Goal: Task Accomplishment & Management: Complete application form

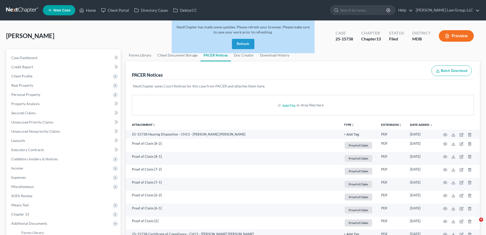
click at [247, 38] on div "NextChapter has made some updates. Please refresh your browser. Please make sur…" at bounding box center [243, 36] width 143 height 33
click at [245, 46] on button "Refresh" at bounding box center [243, 44] width 22 height 10
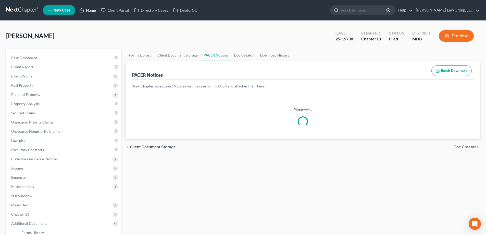
click at [91, 11] on link "Home" at bounding box center [88, 10] width 22 height 9
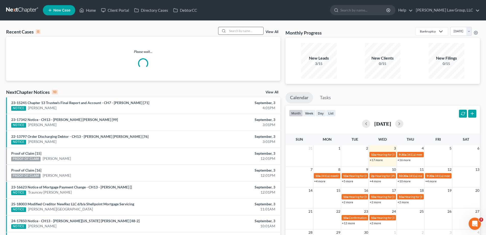
drag, startPoint x: 237, startPoint y: 31, endPoint x: 240, endPoint y: 31, distance: 2.9
click at [238, 31] on input "search" at bounding box center [246, 30] width 36 height 7
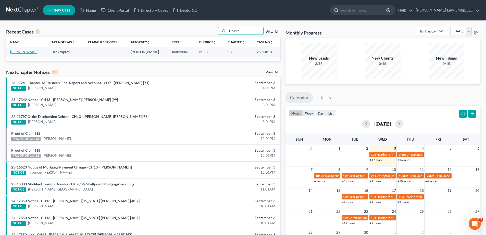
type input "lundstr"
click at [32, 52] on link "[PERSON_NAME]" at bounding box center [24, 52] width 28 height 4
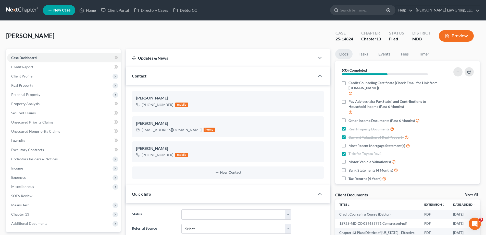
scroll to position [133, 0]
drag, startPoint x: 354, startPoint y: 40, endPoint x: 332, endPoint y: 41, distance: 22.2
click at [332, 41] on div "Case 25-14824" at bounding box center [344, 36] width 26 height 15
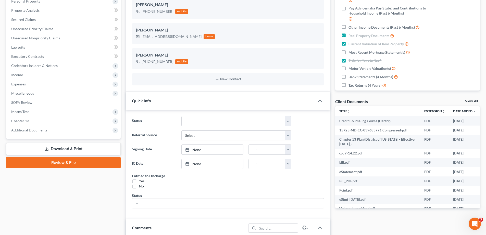
scroll to position [102, 0]
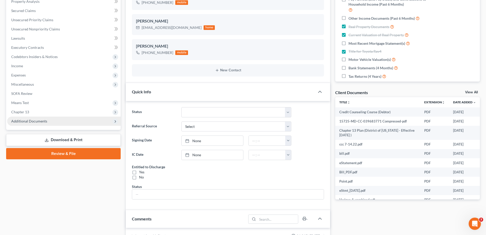
click at [48, 121] on span "Additional Documents" at bounding box center [64, 120] width 114 height 9
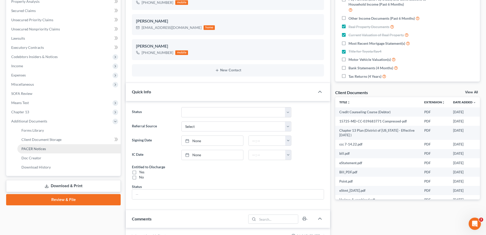
click at [51, 147] on link "PACER Notices" at bounding box center [68, 148] width 103 height 9
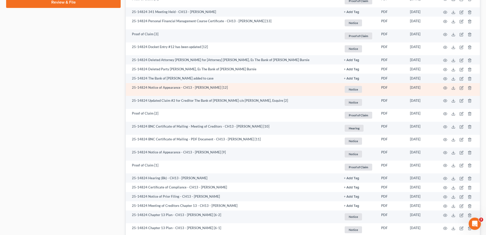
scroll to position [299, 0]
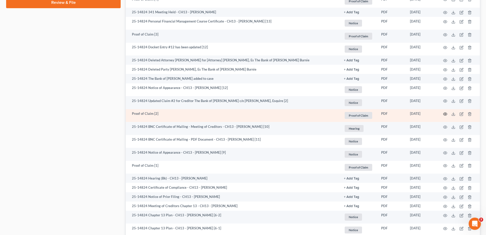
click at [443, 113] on icon "button" at bounding box center [445, 114] width 4 height 4
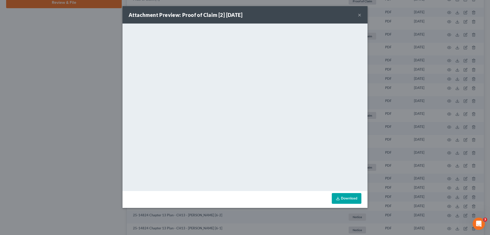
drag, startPoint x: 359, startPoint y: 16, endPoint x: 362, endPoint y: 20, distance: 5.0
click at [359, 16] on button "×" at bounding box center [360, 15] width 4 height 6
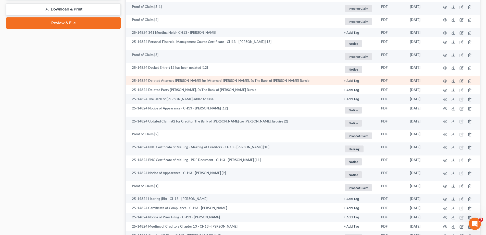
scroll to position [248, 0]
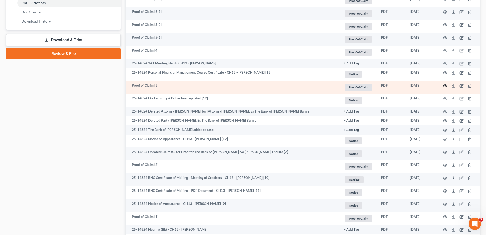
click at [445, 86] on circle "button" at bounding box center [445, 85] width 1 height 1
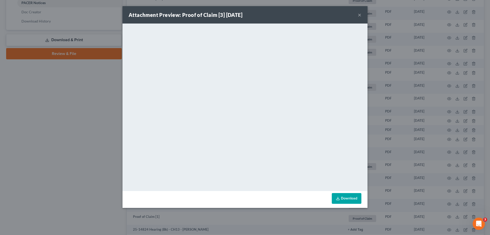
click at [359, 14] on button "×" at bounding box center [360, 15] width 4 height 6
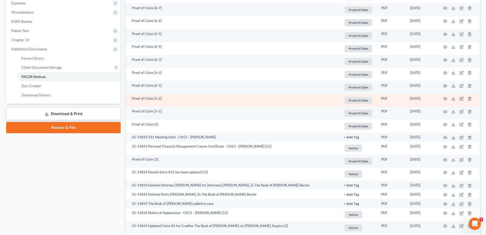
scroll to position [171, 0]
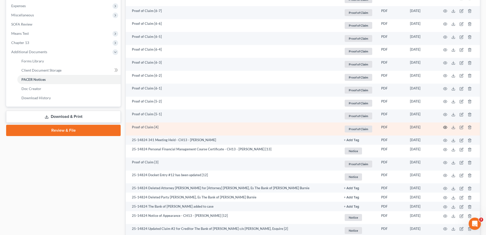
click at [445, 127] on circle "button" at bounding box center [445, 127] width 1 height 1
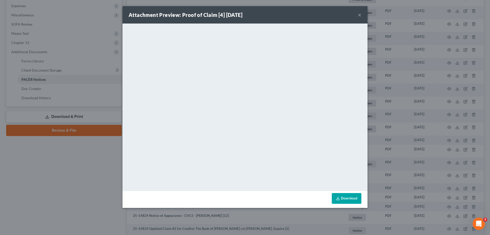
click at [359, 15] on button "×" at bounding box center [360, 15] width 4 height 6
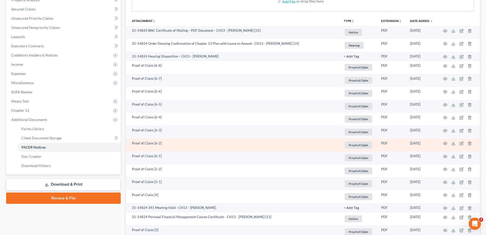
scroll to position [95, 0]
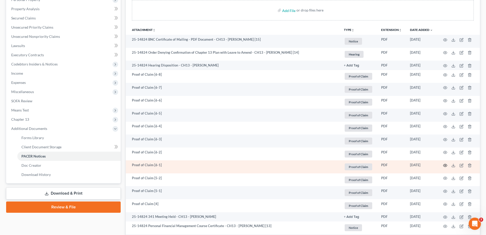
click at [446, 165] on icon "button" at bounding box center [445, 165] width 4 height 4
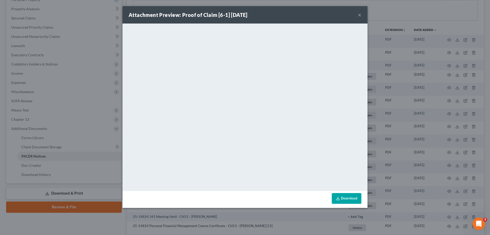
click at [361, 14] on button "×" at bounding box center [360, 15] width 4 height 6
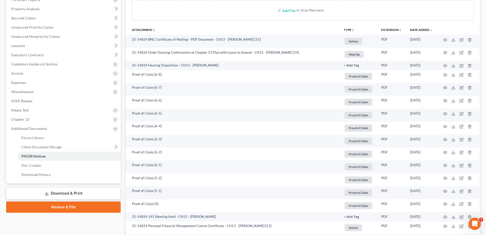
drag, startPoint x: 37, startPoint y: 117, endPoint x: 54, endPoint y: 130, distance: 21.5
click at [37, 117] on span "Chapter 13" at bounding box center [64, 119] width 114 height 9
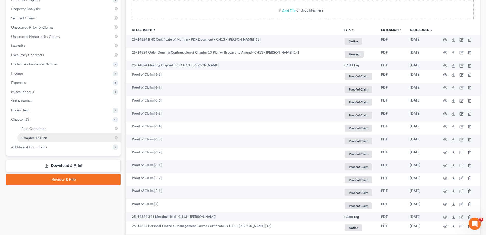
click at [54, 137] on link "Chapter 13 Plan" at bounding box center [68, 137] width 103 height 9
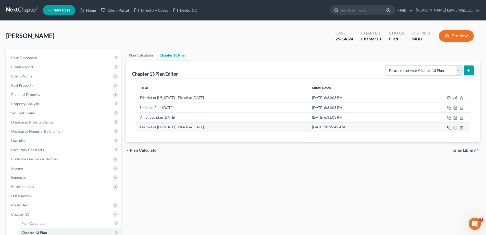
click at [449, 126] on icon "button" at bounding box center [449, 127] width 2 height 2
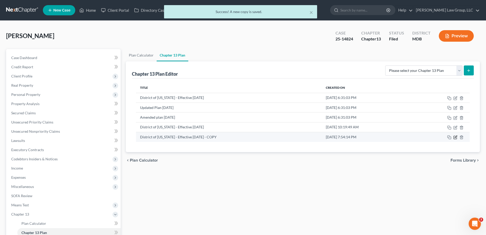
click at [455, 137] on icon "button" at bounding box center [456, 136] width 2 height 2
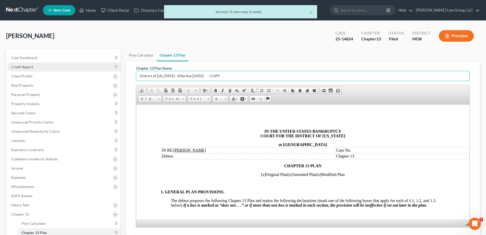
drag, startPoint x: 230, startPoint y: 73, endPoint x: 64, endPoint y: 71, distance: 166.4
click at [70, 72] on div "Petition Navigation Case Dashboard Payments Invoices Payments Payments Credit R…" at bounding box center [243, 164] width 479 height 230
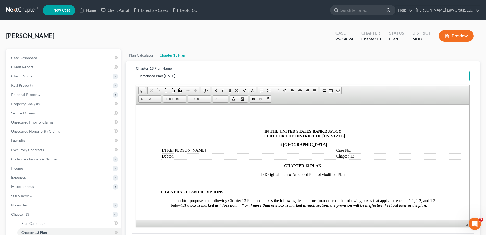
type input "Amended Plan [DATE]"
click at [371, 151] on td "Case No." at bounding box center [423, 150] width 174 height 6
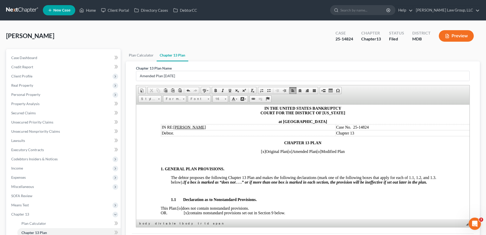
scroll to position [26, 0]
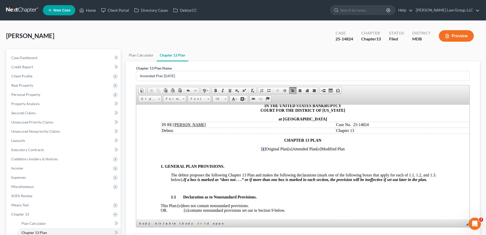
click at [261, 149] on span "[x]" at bounding box center [263, 148] width 5 height 4
click at [288, 149] on span "[o]" at bounding box center [290, 148] width 5 height 4
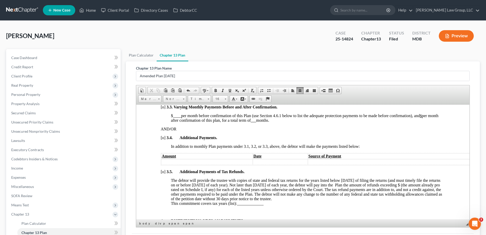
scroll to position [281, 0]
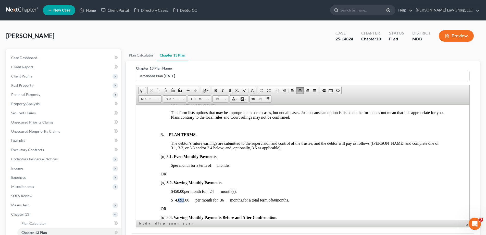
drag, startPoint x: 184, startPoint y: 201, endPoint x: 179, endPoint y: 201, distance: 4.9
click at [179, 201] on u "4,693.00" at bounding box center [182, 199] width 14 height 4
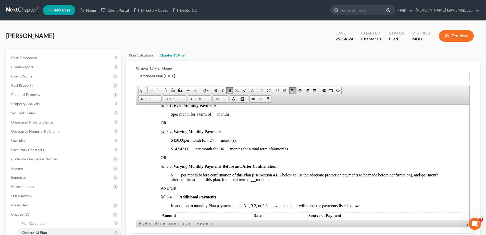
scroll to position [383, 0]
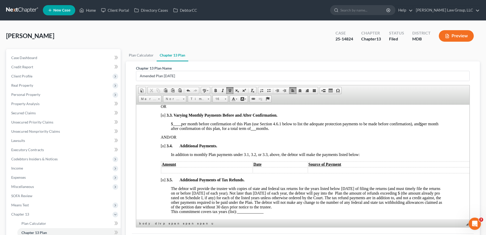
click at [249, 170] on td at bounding box center [206, 170] width 91 height 6
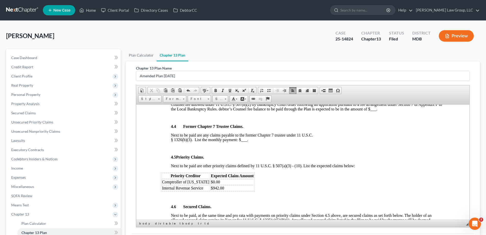
scroll to position [612, 0]
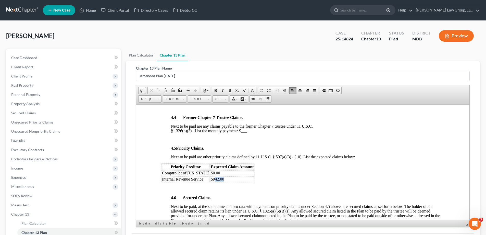
drag, startPoint x: 219, startPoint y: 180, endPoint x: 208, endPoint y: 179, distance: 10.8
click at [210, 179] on td "$942.00" at bounding box center [232, 179] width 44 height 6
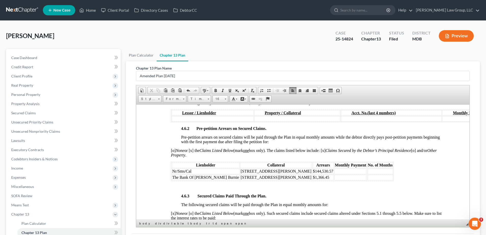
scroll to position [766, 0]
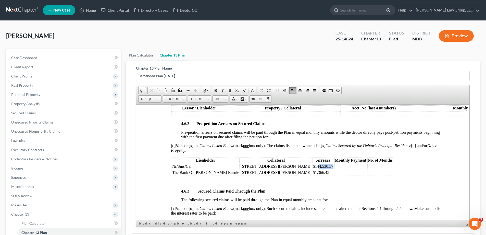
drag, startPoint x: 279, startPoint y: 165, endPoint x: 266, endPoint y: 167, distance: 13.8
click at [313, 167] on span "$144,530.57" at bounding box center [323, 166] width 20 height 4
drag, startPoint x: 275, startPoint y: 172, endPoint x: 261, endPoint y: 172, distance: 14.3
click at [313, 172] on td "$1,366.45" at bounding box center [323, 172] width 21 height 6
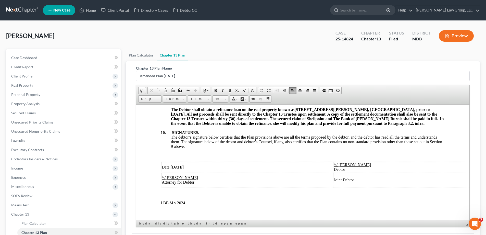
scroll to position [1684, 0]
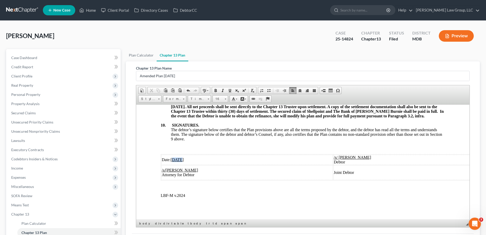
drag, startPoint x: 180, startPoint y: 163, endPoint x: 174, endPoint y: 164, distance: 7.0
click at [174, 161] on u "[DATE]" at bounding box center [177, 159] width 13 height 4
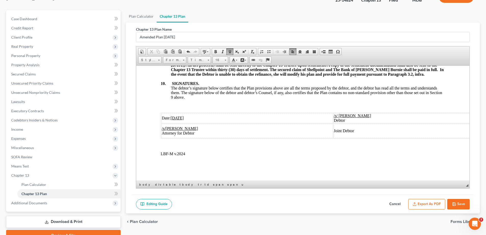
scroll to position [64, 0]
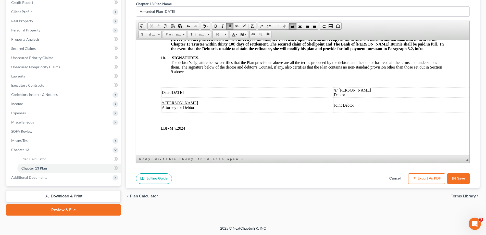
click at [459, 179] on button "Save" at bounding box center [458, 178] width 22 height 11
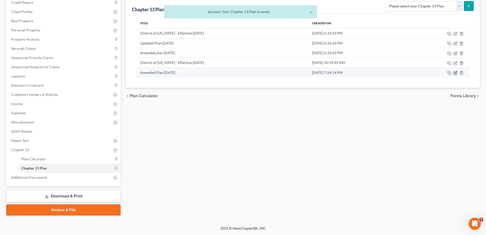
click at [456, 73] on icon "button" at bounding box center [455, 73] width 4 height 4
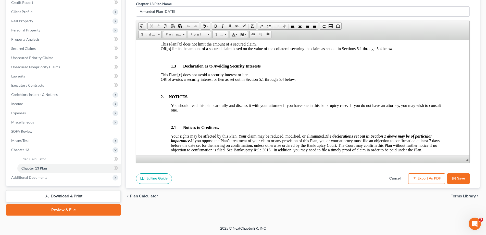
scroll to position [0, 0]
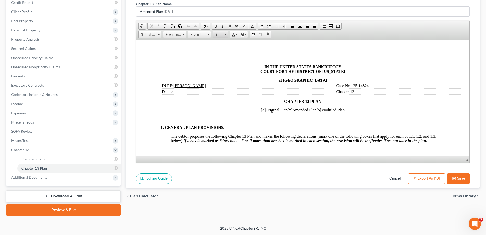
click at [225, 36] on link "Size" at bounding box center [221, 34] width 16 height 7
click at [225, 36] on link "16" at bounding box center [221, 34] width 16 height 7
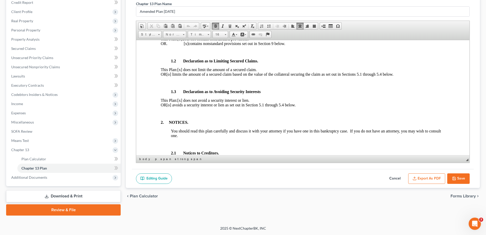
scroll to position [26, 0]
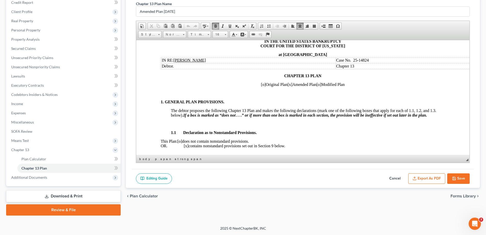
click at [172, 111] on span "The debtor proposes the following Chapter 13 Plan and makes the following decla…" at bounding box center [303, 112] width 265 height 9
click at [197, 116] on strong "If a box is marked as “does not . . .” or if more than one box is marked in eac…" at bounding box center [305, 115] width 244 height 4
click at [200, 112] on span "The debtor proposes the following Chapter 13 Plan and makes the following decla…" at bounding box center [303, 112] width 265 height 9
click at [169, 102] on strong "1. GENERAL PLAN PROVISIONS." at bounding box center [193, 101] width 64 height 4
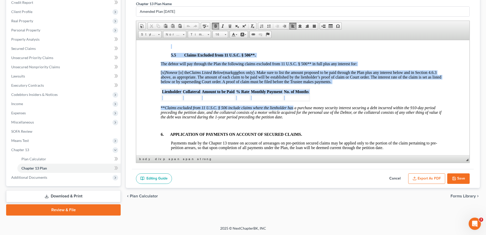
scroll to position [1695, 0]
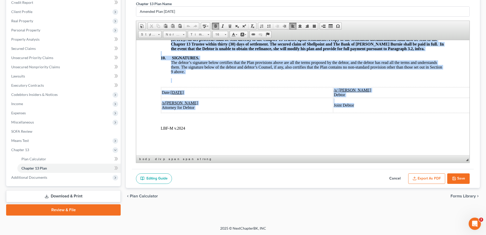
drag, startPoint x: 159, startPoint y: 103, endPoint x: 345, endPoint y: 102, distance: 185.8
click at [225, 35] on span at bounding box center [225, 33] width 1 height 5
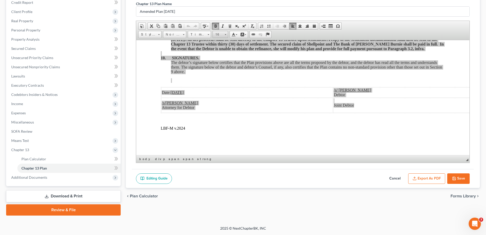
scroll to position [29, 0]
click at [225, 59] on link "16" at bounding box center [228, 59] width 29 height 7
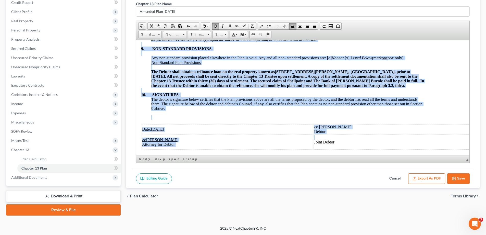
scroll to position [0, 0]
click at [225, 35] on span at bounding box center [225, 33] width 1 height 5
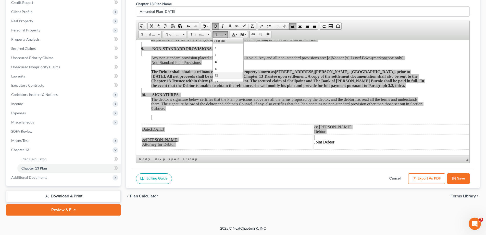
click at [223, 73] on link "12" at bounding box center [228, 74] width 29 height 7
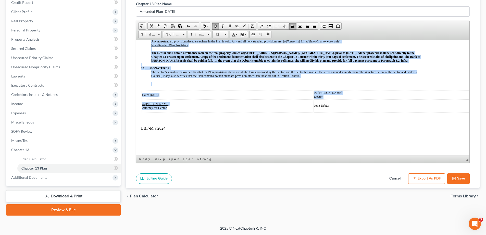
scroll to position [1408, 20]
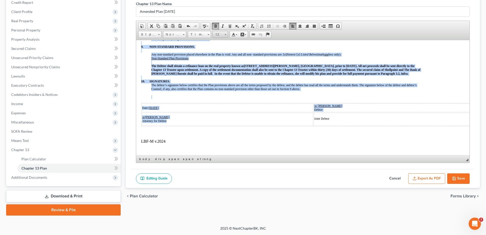
click at [221, 35] on span "12" at bounding box center [218, 34] width 10 height 7
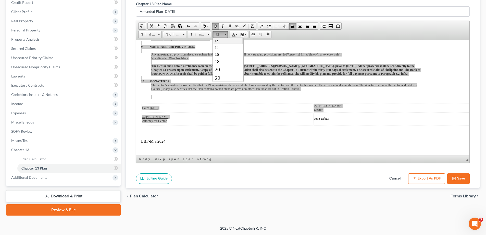
scroll to position [26, 0]
click at [228, 62] on link "16" at bounding box center [228, 63] width 29 height 7
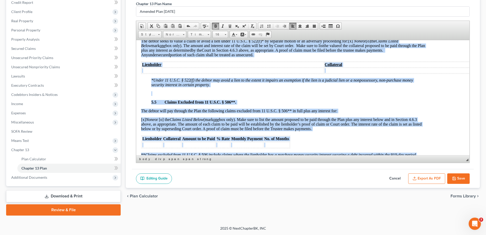
scroll to position [1623, 20]
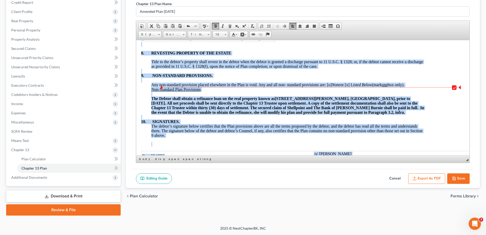
click at [410, 88] on div "Any non-standard provision placed elsewhere in the Plan is void. Any and all no…" at bounding box center [288, 86] width 274 height 9
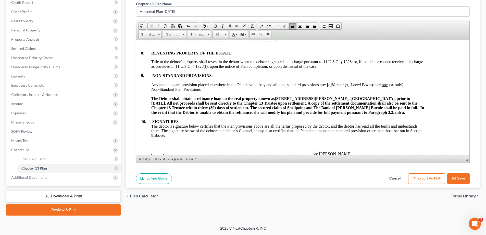
click at [461, 179] on button "Save" at bounding box center [458, 178] width 22 height 11
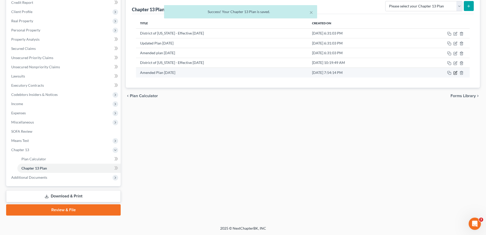
click at [454, 72] on icon "button" at bounding box center [455, 73] width 4 height 4
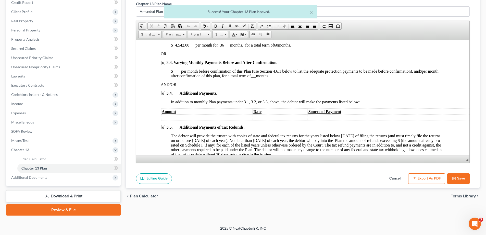
scroll to position [408, 0]
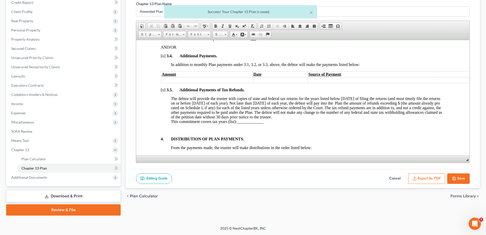
click at [438, 179] on button "Export as PDF" at bounding box center [426, 178] width 37 height 11
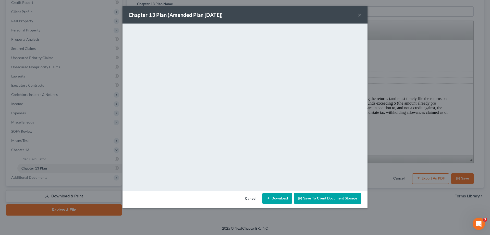
click at [360, 19] on div "Chapter 13 Plan (Amended Plan [DATE]) ×" at bounding box center [244, 14] width 245 height 17
click at [358, 16] on button "×" at bounding box center [360, 15] width 4 height 6
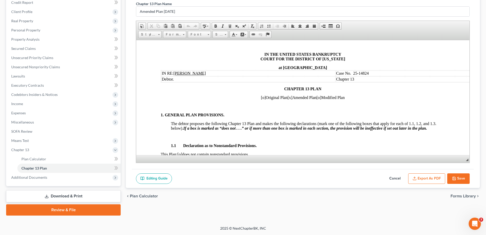
scroll to position [0, 0]
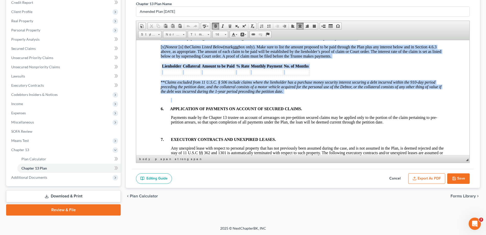
drag, startPoint x: 257, startPoint y: 67, endPoint x: 355, endPoint y: 101, distance: 104.1
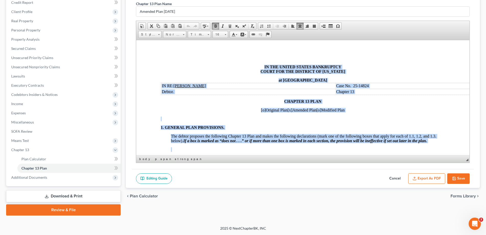
drag, startPoint x: 347, startPoint y: 101, endPoint x: 242, endPoint y: 63, distance: 111.4
click at [227, 34] on link "16" at bounding box center [221, 34] width 16 height 7
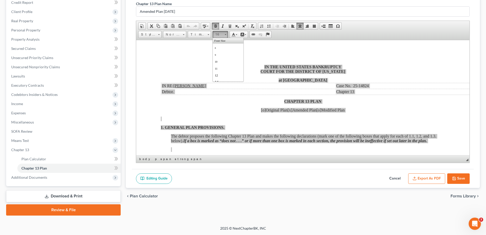
scroll to position [29, 0]
drag, startPoint x: 228, startPoint y: 65, endPoint x: 305, endPoint y: 63, distance: 77.1
click at [228, 65] on link "18" at bounding box center [228, 66] width 29 height 7
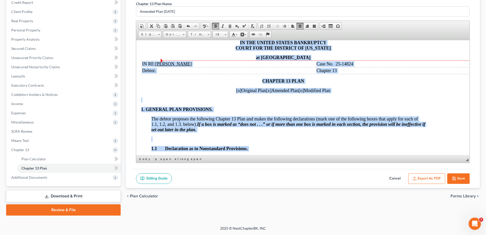
scroll to position [0, 0]
click at [409, 103] on div "IN RE: [PERSON_NAME] Case No. 25-14824 Debtor. Chapter 13 CHAPTER 13 PLAN [o] O…" at bounding box center [283, 205] width 284 height 290
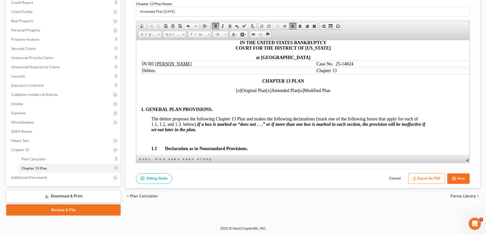
click at [463, 176] on button "Save" at bounding box center [458, 178] width 22 height 11
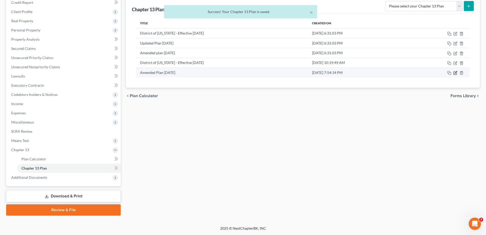
click at [455, 72] on icon "button" at bounding box center [455, 73] width 4 height 4
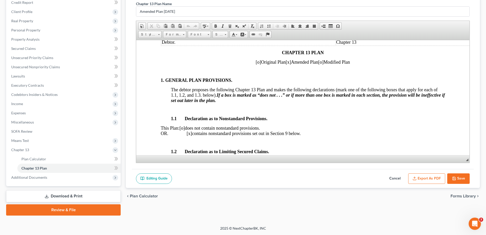
scroll to position [153, 0]
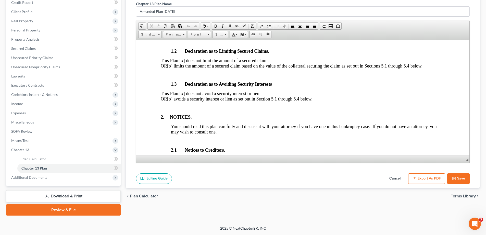
click at [436, 179] on button "Export as PDF" at bounding box center [426, 178] width 37 height 11
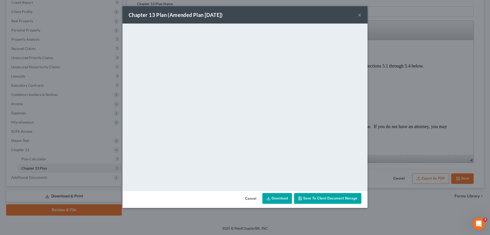
click at [359, 16] on button "×" at bounding box center [360, 15] width 4 height 6
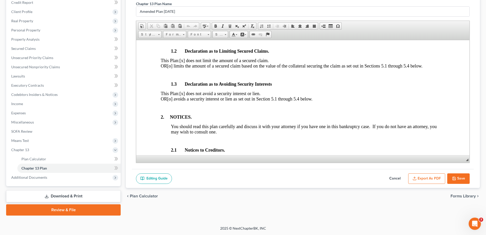
drag, startPoint x: 460, startPoint y: 176, endPoint x: 453, endPoint y: 169, distance: 9.2
click at [460, 176] on button "Save" at bounding box center [458, 178] width 22 height 11
